Goal: Navigation & Orientation: Find specific page/section

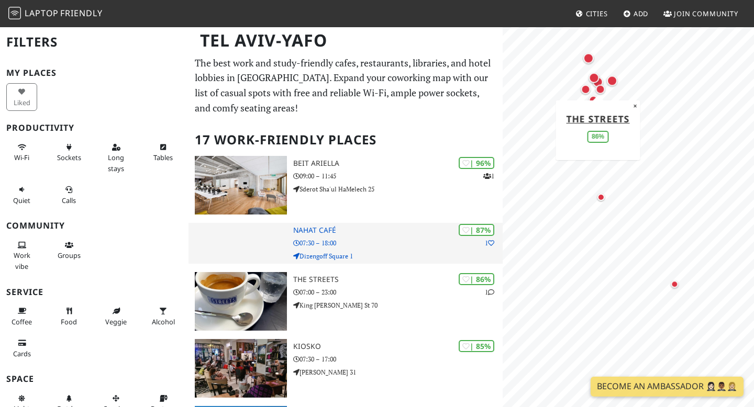
scroll to position [34, 0]
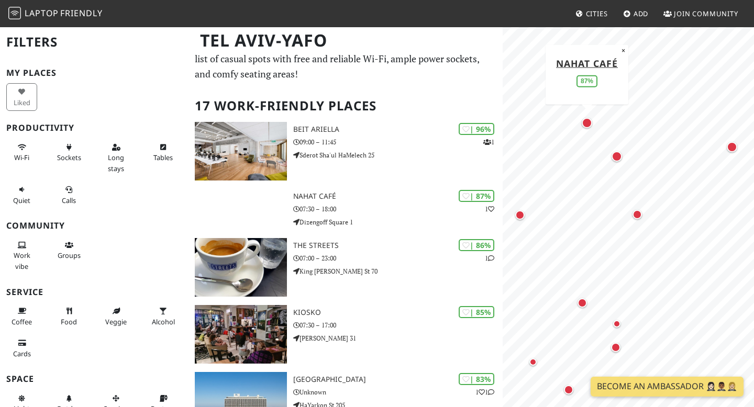
click at [587, 124] on div "Map marker" at bounding box center [587, 123] width 10 height 10
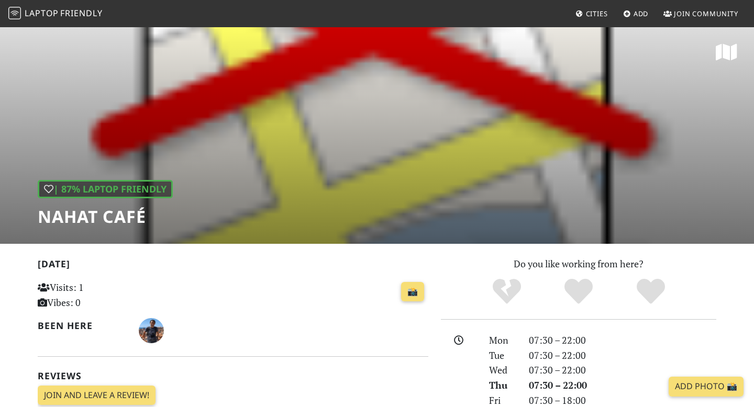
scroll to position [184, 0]
